Goal: Use online tool/utility: Use online tool/utility

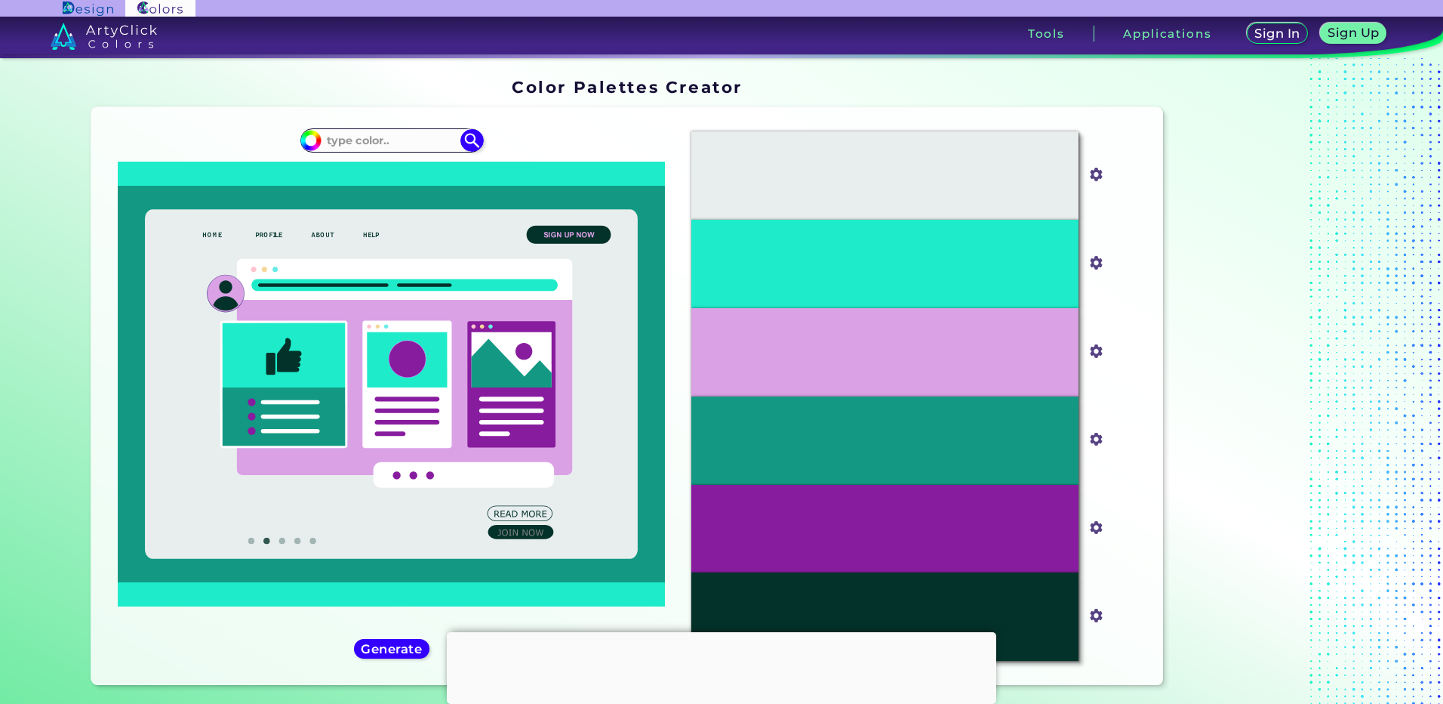
click at [365, 140] on input at bounding box center [392, 141] width 140 height 20
type input "winter"
click at [416, 195] on li "Wintergreen ◉" at bounding box center [397, 195] width 169 height 28
type input "#20f986"
type input "#20F986"
